Goal: Transaction & Acquisition: Subscribe to service/newsletter

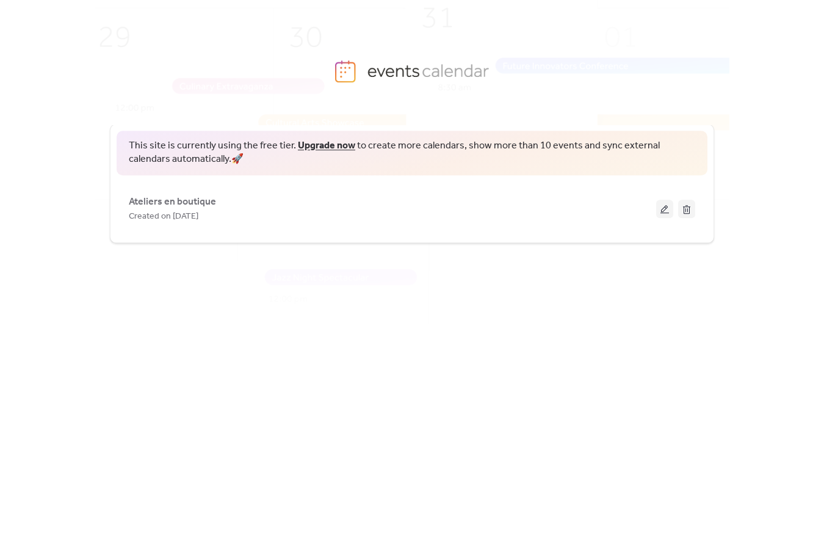
click at [333, 150] on link "Upgrade now" at bounding box center [326, 145] width 57 height 19
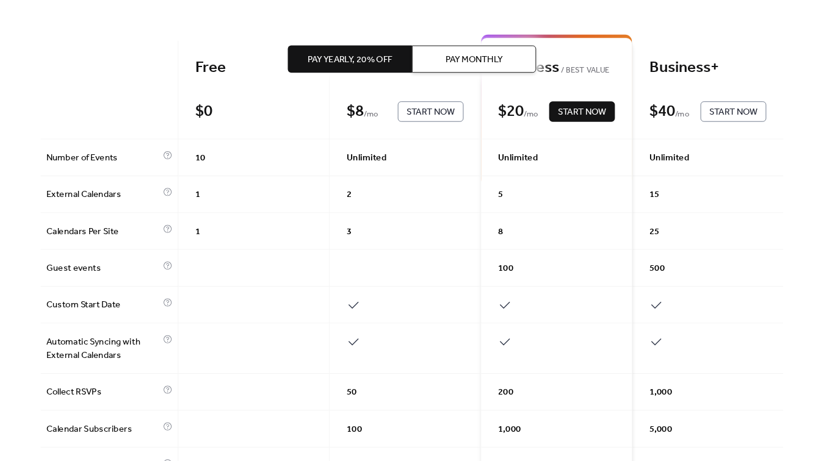
scroll to position [84, 0]
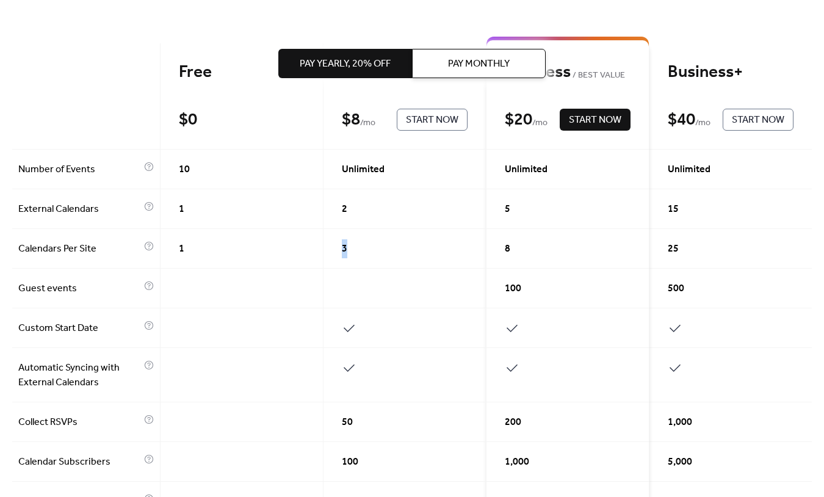
drag, startPoint x: 374, startPoint y: 250, endPoint x: 290, endPoint y: 256, distance: 83.9
click at [291, 257] on div "Free $ 0 Start Now Professional $ 8 / mo Start Now Business BEST VALUE $ 20 / m…" at bounding box center [411, 486] width 799 height 887
click at [290, 257] on div "1" at bounding box center [242, 249] width 163 height 40
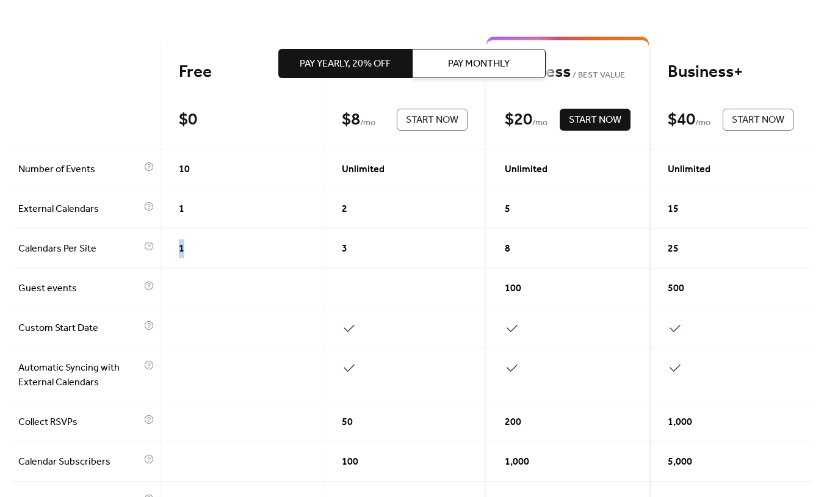
click at [290, 257] on div "1" at bounding box center [242, 249] width 163 height 40
click at [283, 254] on div "1" at bounding box center [242, 249] width 163 height 40
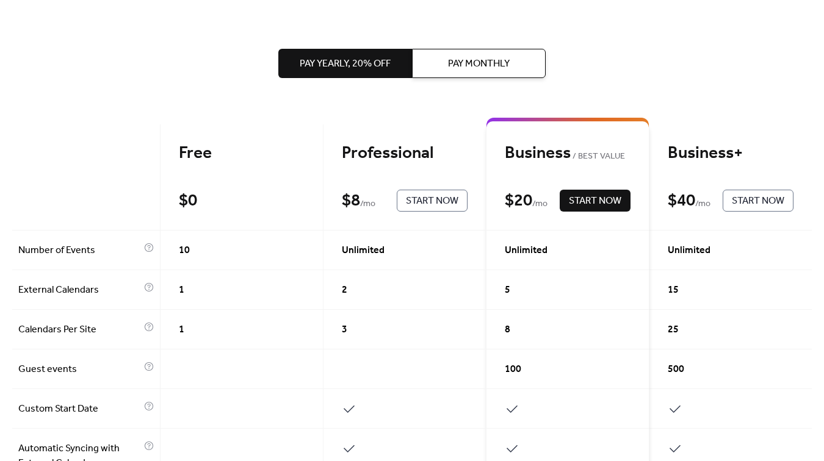
scroll to position [0, 0]
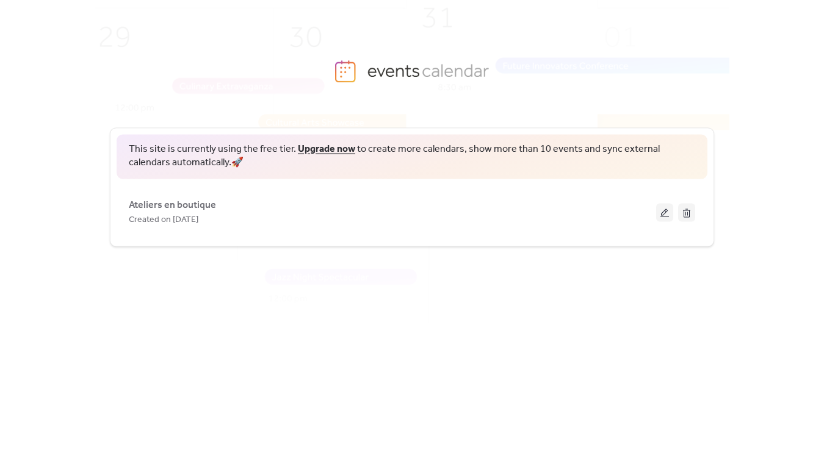
click at [317, 150] on link "Upgrade now" at bounding box center [326, 149] width 57 height 19
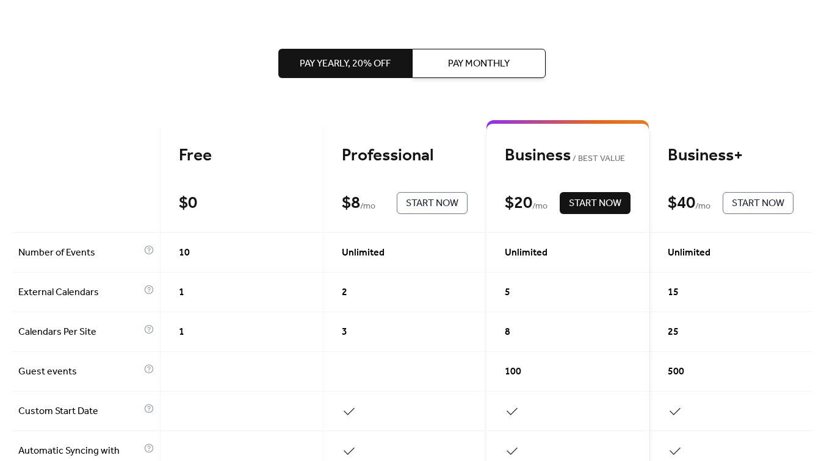
click at [416, 201] on span "Start Now" at bounding box center [432, 204] width 52 height 15
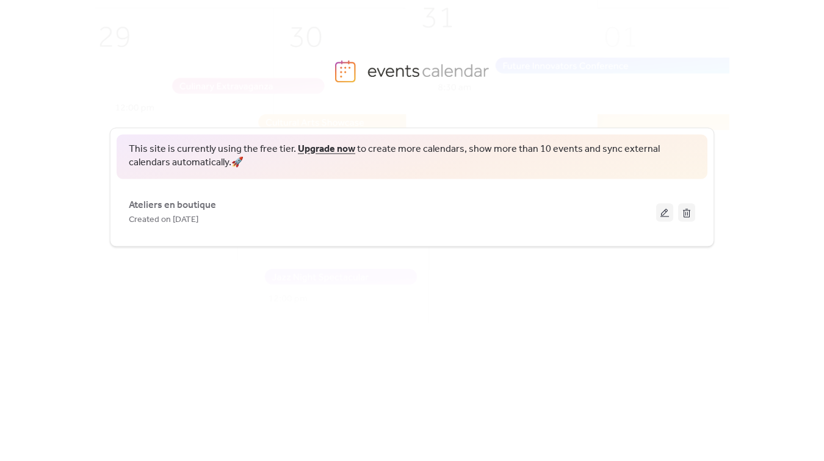
click at [323, 154] on link "Upgrade now" at bounding box center [326, 149] width 57 height 19
